Goal: Navigation & Orientation: Find specific page/section

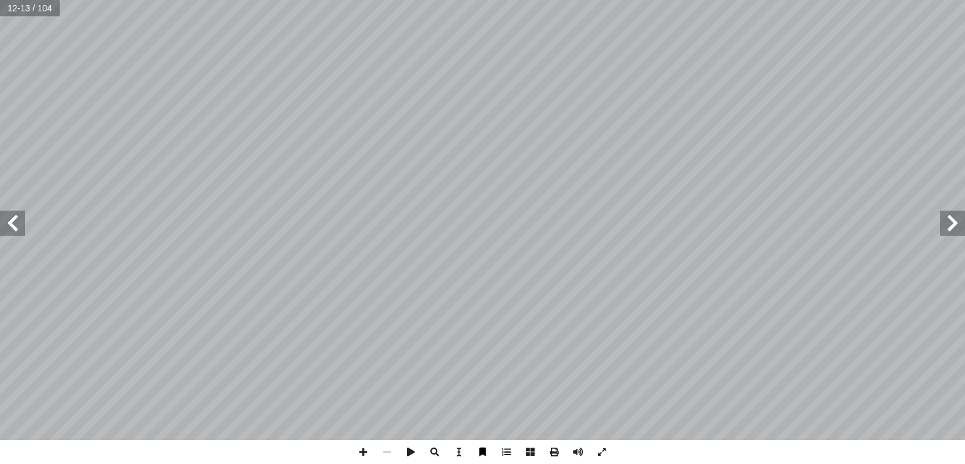
drag, startPoint x: 0, startPoint y: 3, endPoint x: 483, endPoint y: 453, distance: 660.3
click at [483, 453] on span at bounding box center [483, 452] width 24 height 24
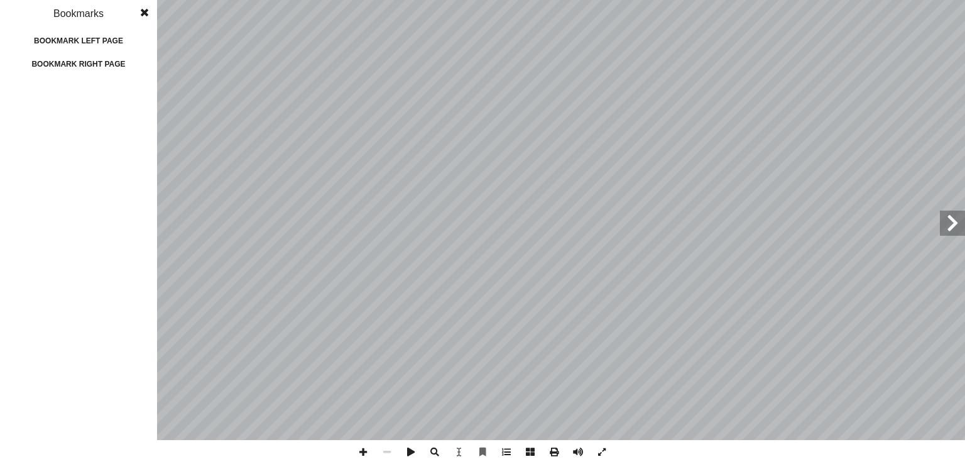
click at [145, 11] on span at bounding box center [144, 12] width 23 height 25
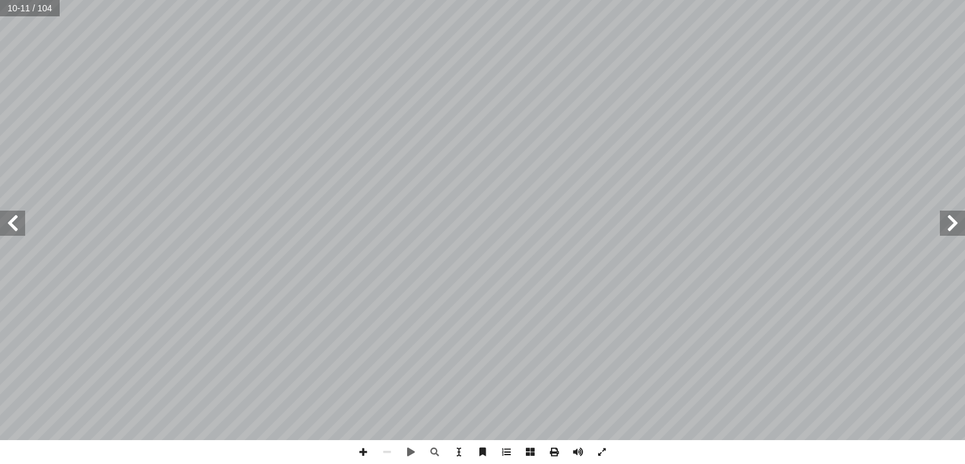
click at [14, 231] on span at bounding box center [12, 223] width 25 height 25
